Goal: Information Seeking & Learning: Learn about a topic

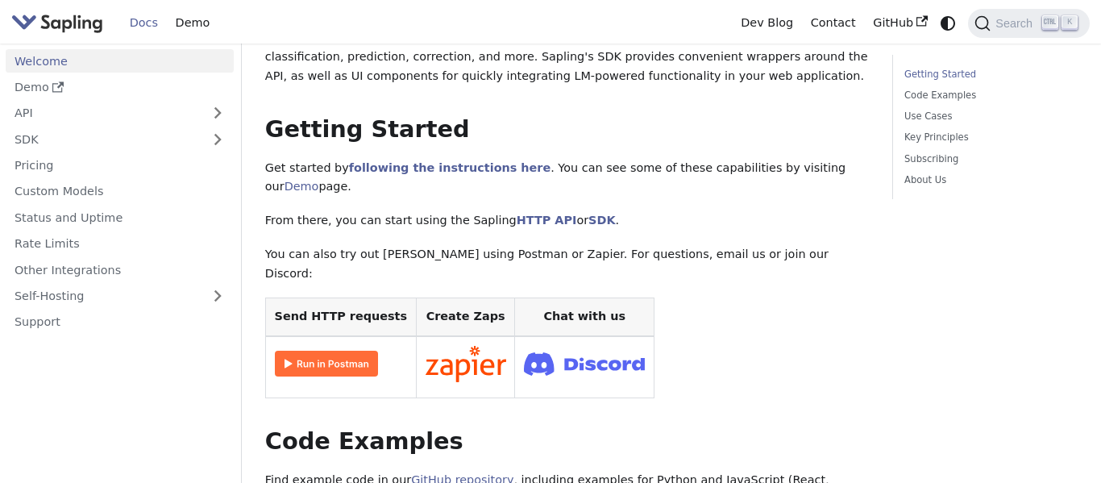
scroll to position [181, 0]
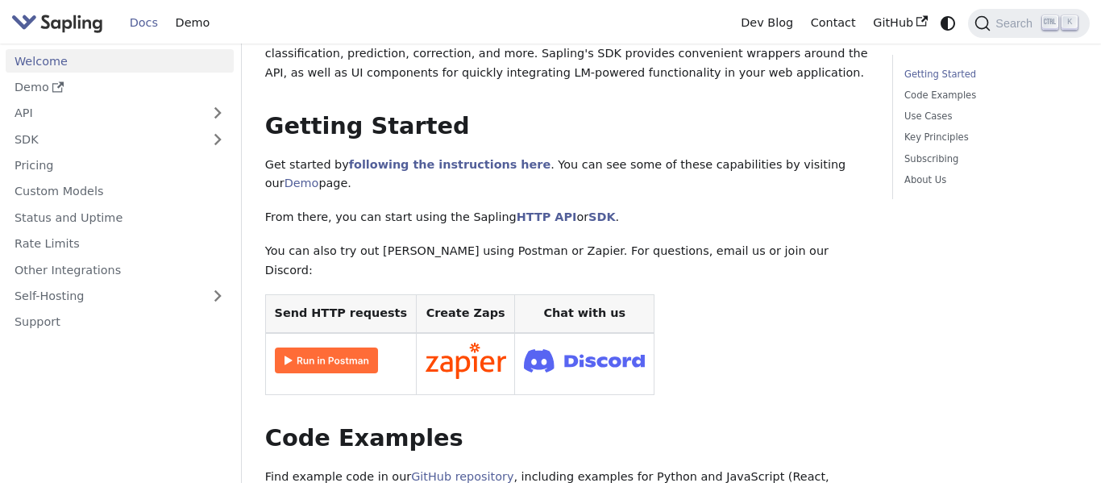
click at [579, 333] on td at bounding box center [584, 364] width 139 height 62
click at [588, 344] on img at bounding box center [584, 360] width 121 height 33
